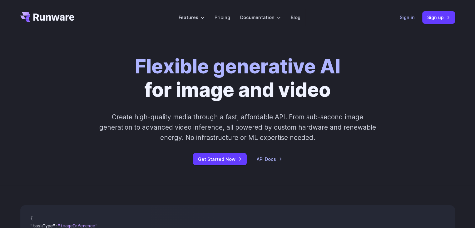
click at [401, 16] on link "Sign in" at bounding box center [407, 17] width 15 height 7
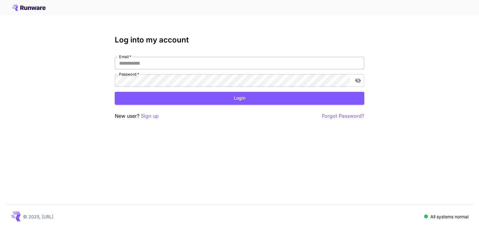
type input "**********"
click at [174, 64] on input "**********" at bounding box center [240, 63] width 250 height 12
click at [202, 51] on div "**********" at bounding box center [240, 78] width 250 height 84
click at [205, 97] on button "Login" at bounding box center [240, 98] width 250 height 13
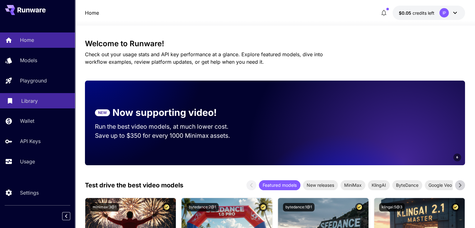
click at [48, 100] on div "Library" at bounding box center [45, 100] width 49 height 7
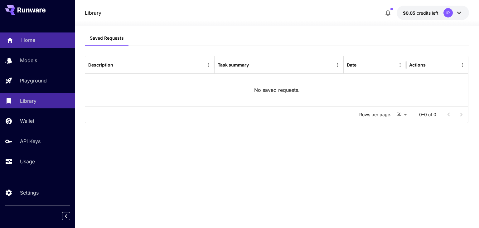
click at [41, 42] on div "Home" at bounding box center [45, 39] width 49 height 7
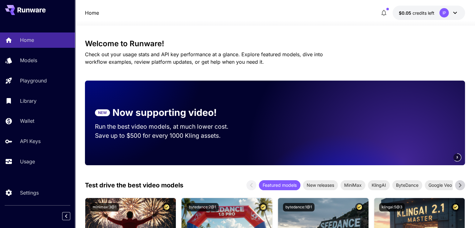
click at [457, 14] on icon at bounding box center [454, 12] width 7 height 7
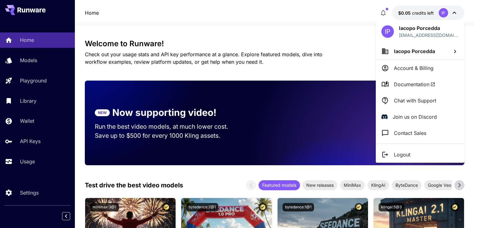
click at [457, 14] on div at bounding box center [239, 114] width 479 height 228
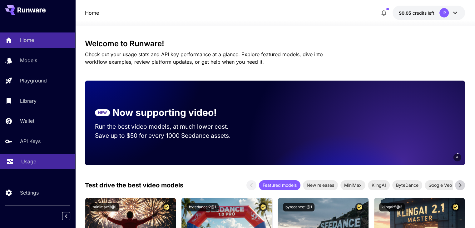
click at [41, 164] on div "Usage" at bounding box center [45, 161] width 49 height 7
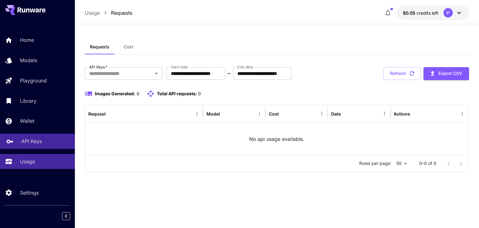
click at [42, 143] on div "API Keys" at bounding box center [45, 140] width 49 height 7
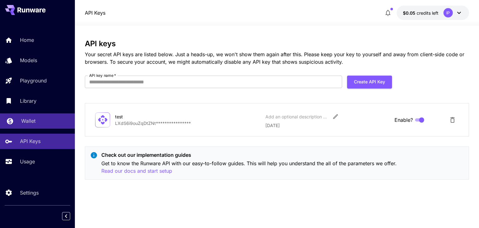
click at [42, 125] on link "Wallet" at bounding box center [37, 120] width 75 height 15
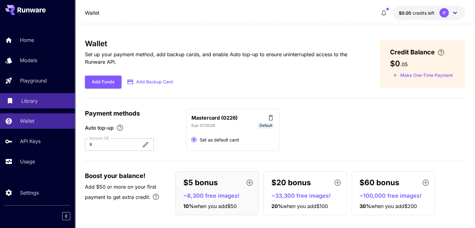
click at [40, 103] on div "Library" at bounding box center [45, 100] width 49 height 7
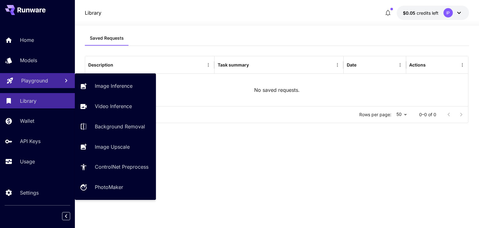
click at [40, 84] on p "Playground" at bounding box center [34, 80] width 27 height 7
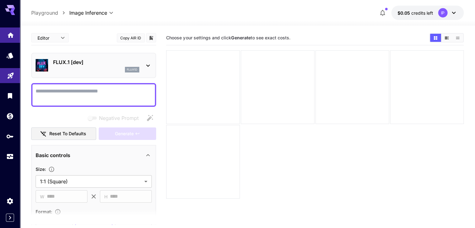
click at [11, 37] on icon "Home" at bounding box center [10, 33] width 7 height 7
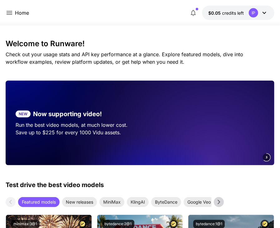
click at [14, 10] on div "Home" at bounding box center [17, 13] width 23 height 8
click at [10, 13] on icon at bounding box center [9, 12] width 7 height 7
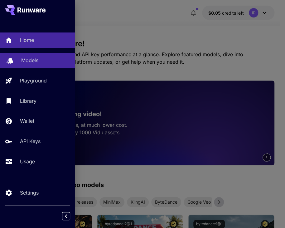
click at [25, 61] on p "Models" at bounding box center [29, 59] width 17 height 7
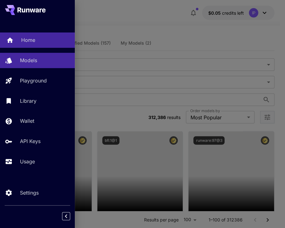
click at [42, 42] on div "Home" at bounding box center [45, 39] width 49 height 7
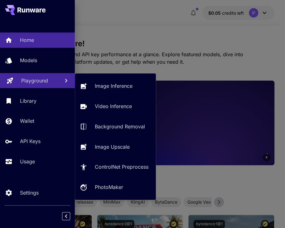
click at [33, 79] on p "Playground" at bounding box center [34, 80] width 27 height 7
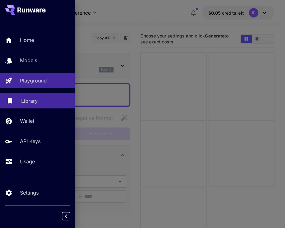
click at [17, 104] on link "Library" at bounding box center [37, 100] width 75 height 15
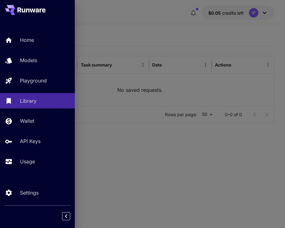
click at [146, 41] on div at bounding box center [142, 114] width 285 height 228
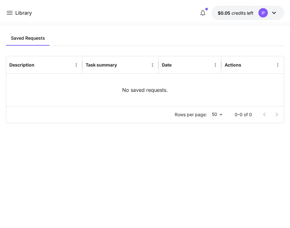
click at [9, 15] on icon at bounding box center [9, 12] width 7 height 7
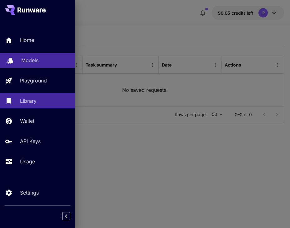
click at [25, 59] on p "Models" at bounding box center [29, 59] width 17 height 7
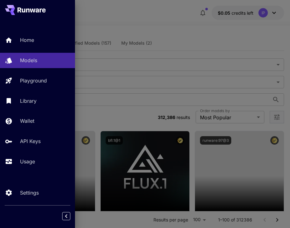
click at [191, 40] on div at bounding box center [145, 114] width 290 height 228
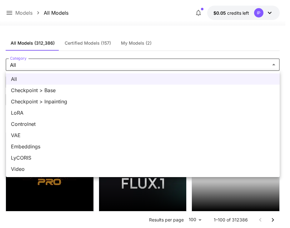
click at [41, 102] on span "Checkpoint > Inpainting" at bounding box center [142, 101] width 263 height 7
type input "**********"
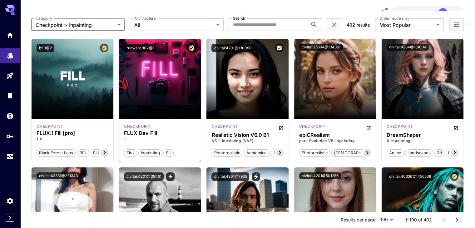
scroll to position [31, 0]
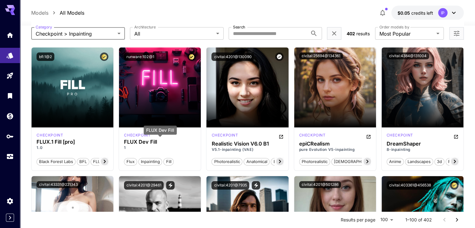
click at [169, 126] on div "FLUX Dev Fill" at bounding box center [160, 129] width 33 height 9
click at [147, 139] on h3 "FLUX Dev Fill" at bounding box center [160, 142] width 72 height 6
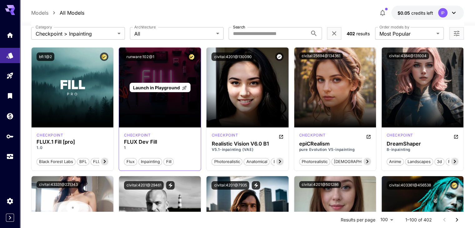
click at [147, 101] on div "Launch in Playground" at bounding box center [160, 87] width 82 height 80
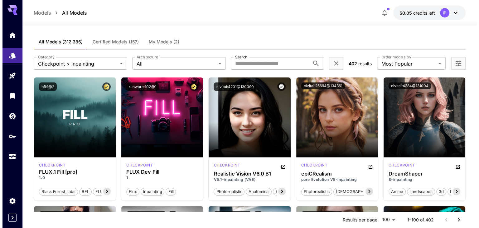
scroll to position [0, 0]
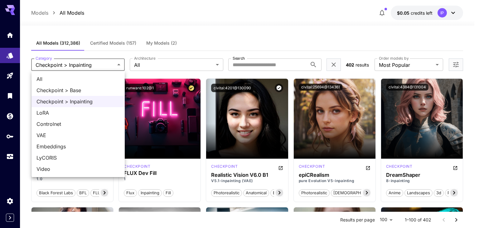
click at [148, 156] on div at bounding box center [239, 114] width 479 height 228
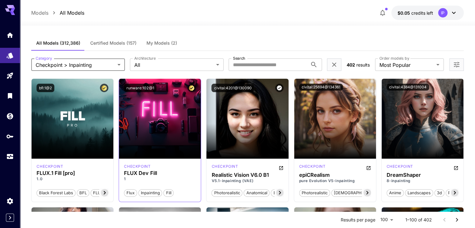
click at [142, 191] on span "Inpainting" at bounding box center [150, 193] width 23 height 6
click at [149, 190] on span "Inpainting" at bounding box center [150, 193] width 23 height 6
click at [138, 72] on div "**********" at bounding box center [247, 64] width 432 height 27
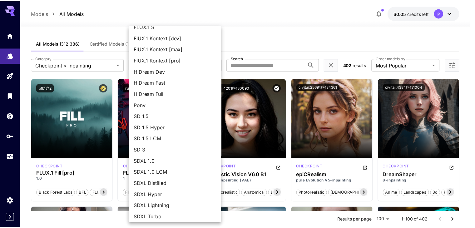
scroll to position [32, 0]
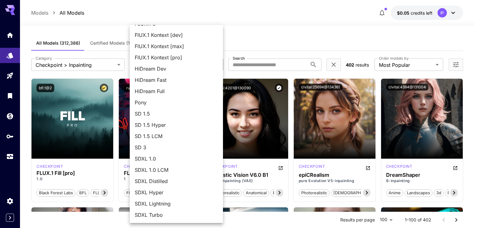
click at [304, 39] on div at bounding box center [239, 114] width 479 height 228
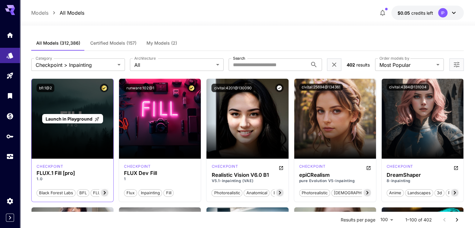
click at [66, 119] on span "Launch in Playground" at bounding box center [69, 118] width 47 height 5
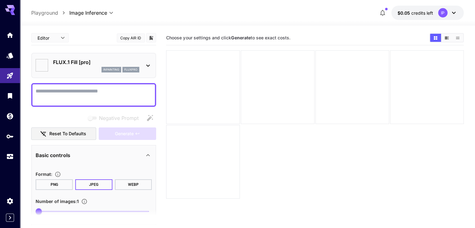
type input "**"
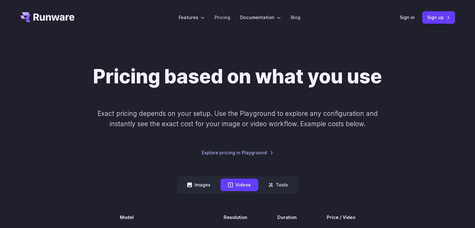
scroll to position [98, 0]
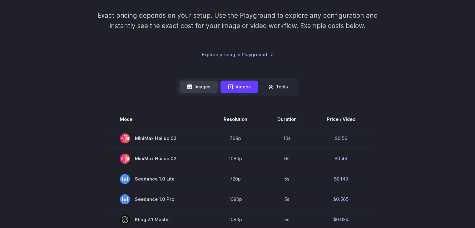
click at [196, 83] on button "Images" at bounding box center [198, 87] width 38 height 12
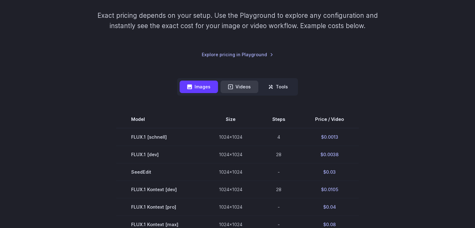
click at [228, 85] on icon at bounding box center [230, 86] width 5 height 5
click at [236, 86] on button "Videos" at bounding box center [239, 87] width 38 height 12
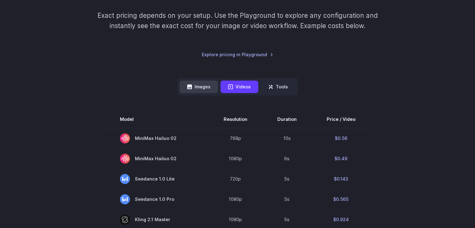
click at [208, 87] on button "Images" at bounding box center [198, 87] width 38 height 12
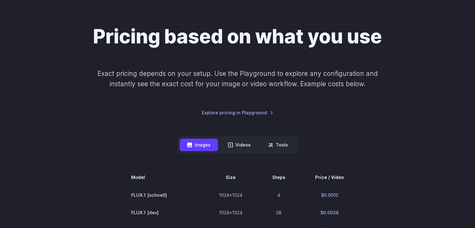
scroll to position [36, 0]
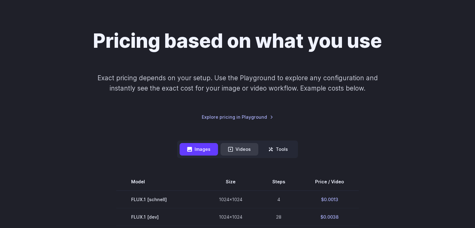
click at [230, 149] on icon at bounding box center [230, 149] width 5 height 5
click at [274, 145] on button "Tools" at bounding box center [278, 149] width 35 height 12
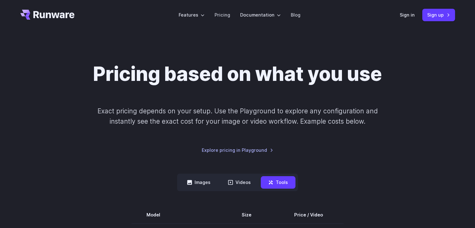
scroll to position [0, 0]
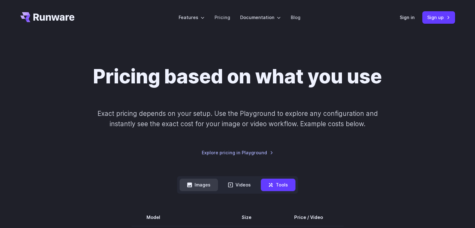
click at [196, 186] on button "Images" at bounding box center [198, 185] width 38 height 12
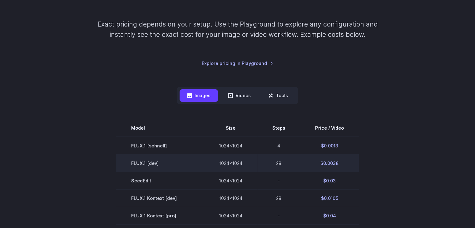
scroll to position [94, 0]
